Goal: Task Accomplishment & Management: Complete application form

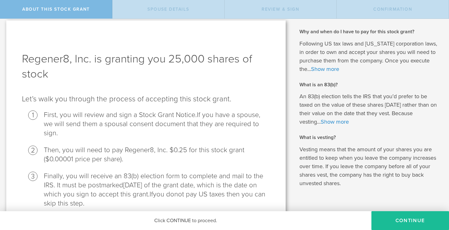
scroll to position [6, 0]
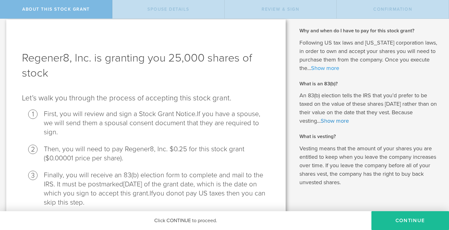
click at [331, 70] on link "Show more" at bounding box center [325, 68] width 28 height 7
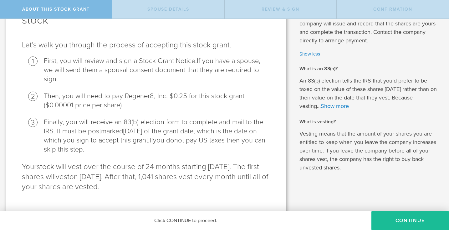
scroll to position [60, 0]
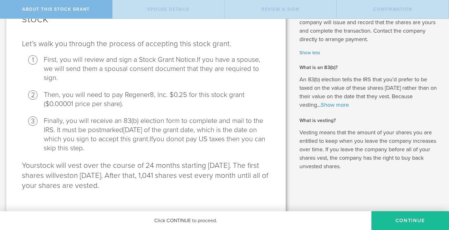
click at [344, 103] on p "An 83(b) election tells the IRS that you’d prefer to be taxed on the value of t…" at bounding box center [370, 92] width 140 height 34
drag, startPoint x: 309, startPoint y: 80, endPoint x: 344, endPoint y: 80, distance: 35.4
click at [344, 80] on p "An 83(b) election tells the IRS that you’d prefer to be taxed on the value of t…" at bounding box center [370, 92] width 140 height 34
click at [385, 222] on button "CONTINUE" at bounding box center [411, 220] width 78 height 19
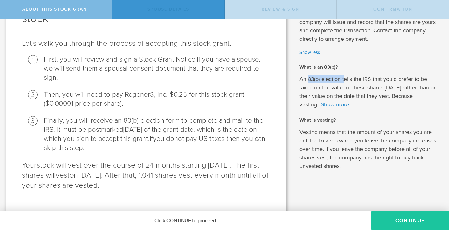
scroll to position [0, 0]
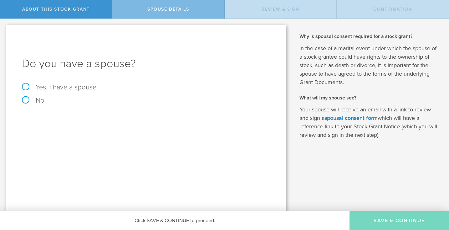
click at [27, 87] on label "Yes, I have a spouse" at bounding box center [146, 87] width 248 height 7
click at [4, 29] on input "Yes, I have a spouse" at bounding box center [2, 24] width 4 height 10
radio input "true"
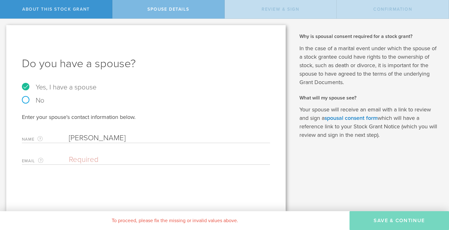
type input "Ryan McCue"
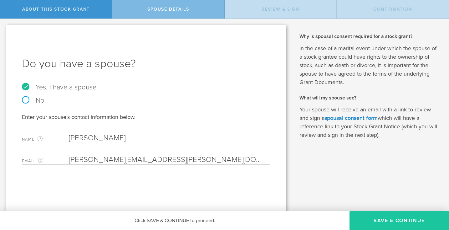
type input "ryan.mccue@outlook.com"
click at [386, 221] on button "Save & Continue" at bounding box center [400, 220] width 100 height 19
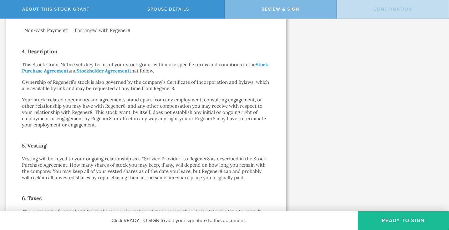
scroll to position [265, 0]
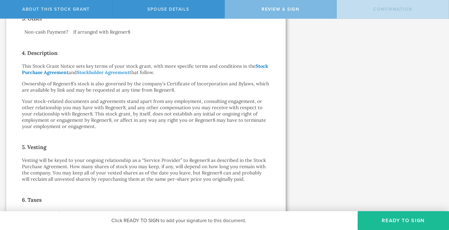
click at [259, 63] on link "Stock Purchase Agreement" at bounding box center [145, 69] width 246 height 12
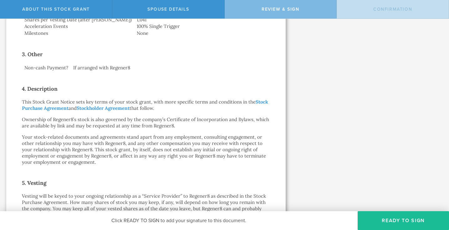
scroll to position [231, 0]
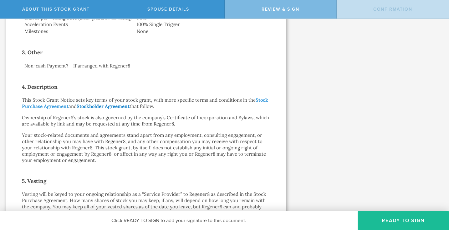
click at [122, 103] on link "Stockholder Agreement" at bounding box center [103, 106] width 53 height 6
click at [186, 132] on p "Your stock-related documents and agreements stand apart from any employment, co…" at bounding box center [146, 147] width 248 height 31
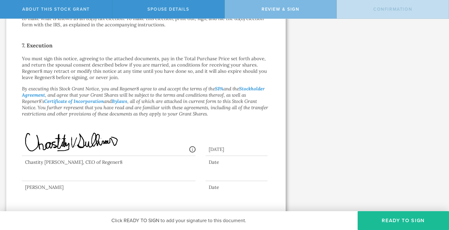
scroll to position [471, 0]
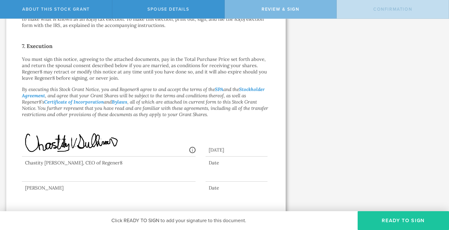
click at [389, 217] on button "Ready to Sign" at bounding box center [403, 220] width 91 height 19
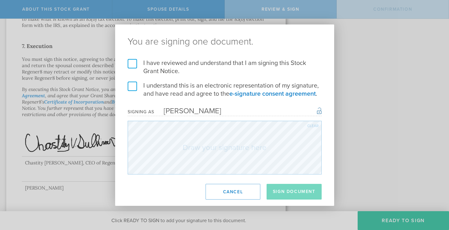
click at [133, 62] on label "I have reviewed and understand that I am signing this Stock Grant Notice." at bounding box center [225, 67] width 194 height 16
click at [0, 0] on input "I have reviewed and understand that I am signing this Stock Grant Notice." at bounding box center [0, 0] width 0 height 0
click at [134, 87] on label "I understand this is an electronic representation of my signature, and have rea…" at bounding box center [225, 89] width 194 height 16
click at [0, 0] on input "I understand this is an electronic representation of my signature, and have rea…" at bounding box center [0, 0] width 0 height 0
click at [309, 126] on div "Clear" at bounding box center [313, 126] width 11 height 4
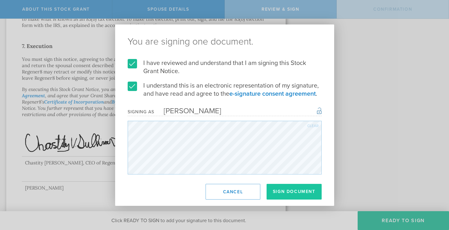
click at [295, 191] on button "Sign Document" at bounding box center [294, 192] width 55 height 16
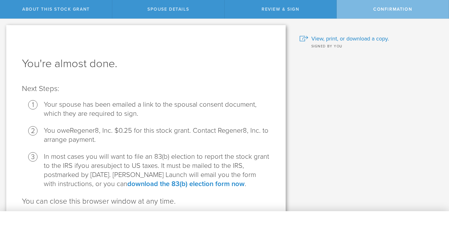
scroll to position [0, 0]
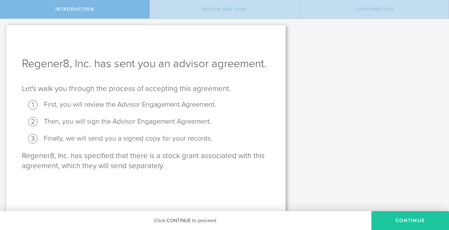
click at [405, 223] on button "Continue" at bounding box center [411, 220] width 78 height 19
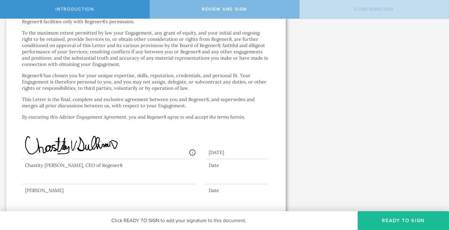
scroll to position [1111, 0]
click at [49, 174] on div at bounding box center [109, 171] width 174 height 25
click at [385, 221] on button "Ready to Sign" at bounding box center [403, 220] width 91 height 19
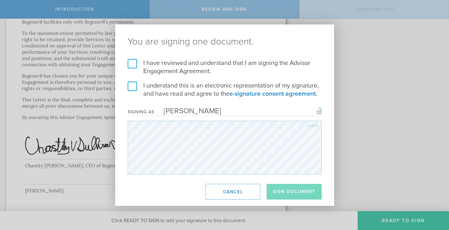
click at [131, 64] on label "I have reviewed and understand that I am signing the Advisor Engagement Agreeme…" at bounding box center [225, 67] width 194 height 16
click at [0, 0] on input "I have reviewed and understand that I am signing the Advisor Engagement Agreeme…" at bounding box center [0, 0] width 0 height 0
click at [133, 85] on label "I understand this is an electronic representation of my signature, and have rea…" at bounding box center [225, 89] width 194 height 16
click at [0, 0] on input "I understand this is an electronic representation of my signature, and have rea…" at bounding box center [0, 0] width 0 height 0
click at [289, 190] on button "Sign Document" at bounding box center [294, 192] width 55 height 16
